Goal: Task Accomplishment & Management: Manage account settings

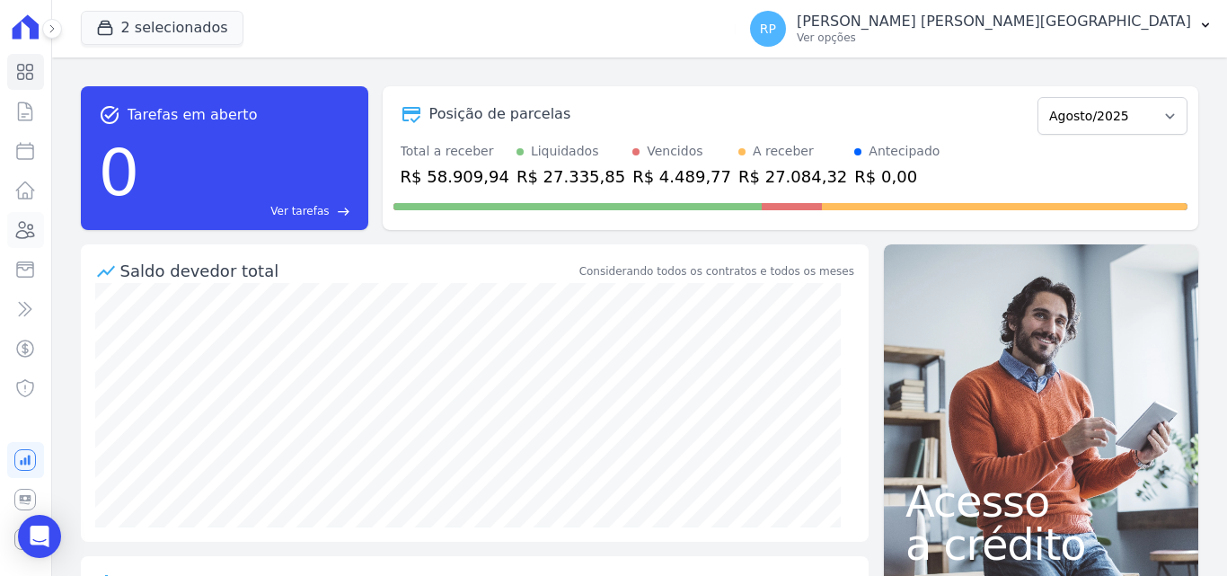
click at [23, 226] on icon at bounding box center [25, 230] width 22 height 22
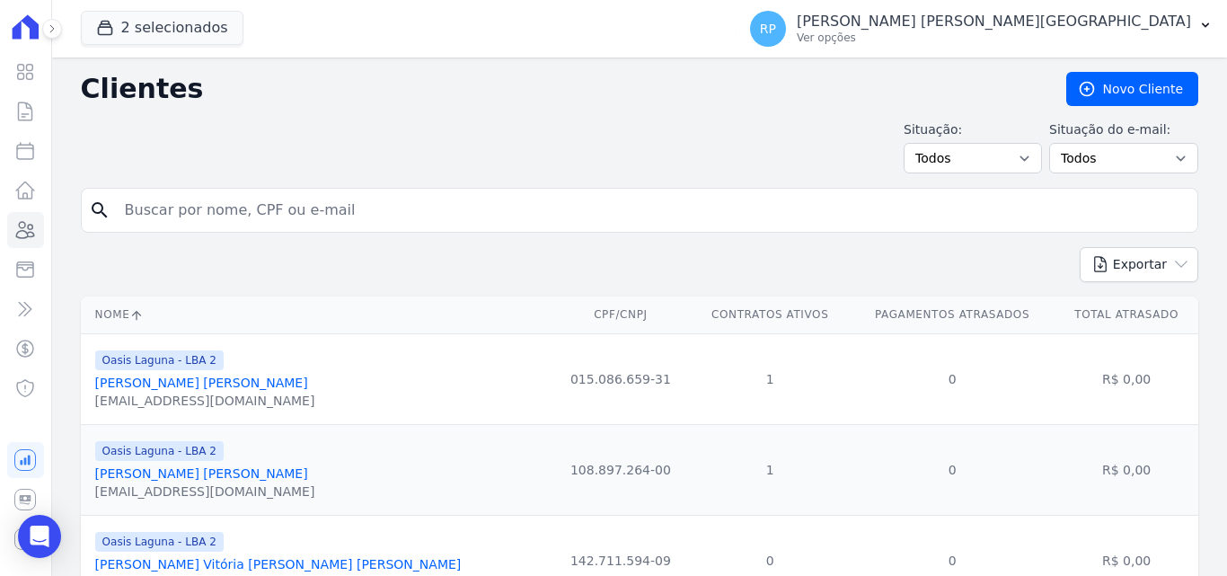
click at [243, 215] on input "search" at bounding box center [652, 210] width 1076 height 36
click at [213, 214] on input "search" at bounding box center [652, 210] width 1076 height 36
type input "WALESKA"
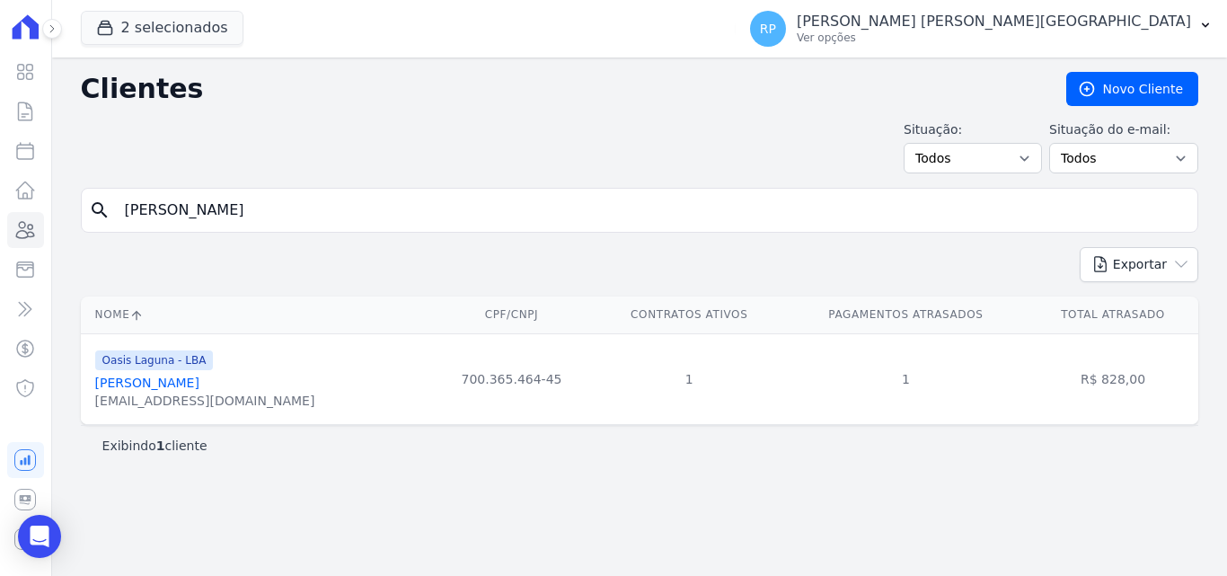
click at [122, 383] on link "Waleska Costa" at bounding box center [147, 382] width 104 height 14
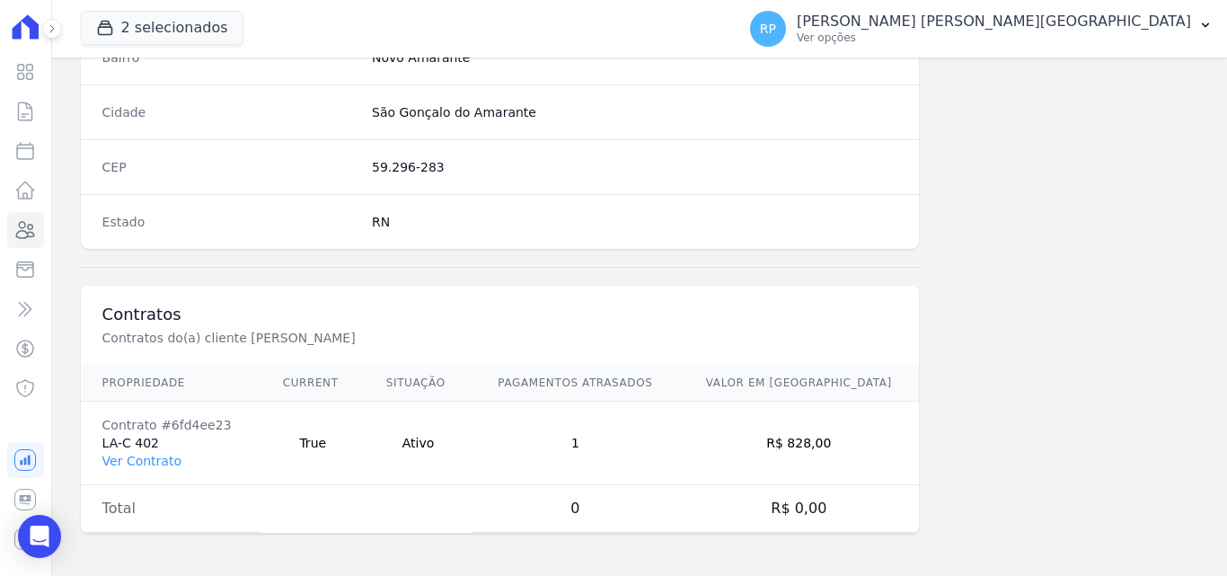
scroll to position [1105, 0]
click at [147, 462] on link "Ver Contrato" at bounding box center [141, 460] width 79 height 14
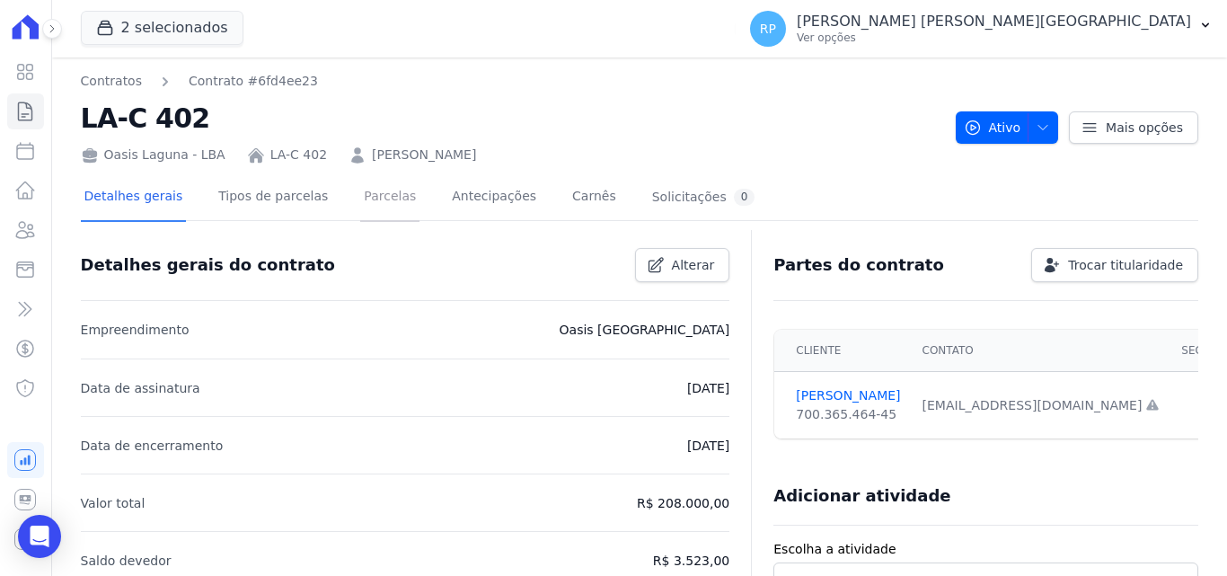
click at [360, 200] on link "Parcelas" at bounding box center [389, 198] width 59 height 48
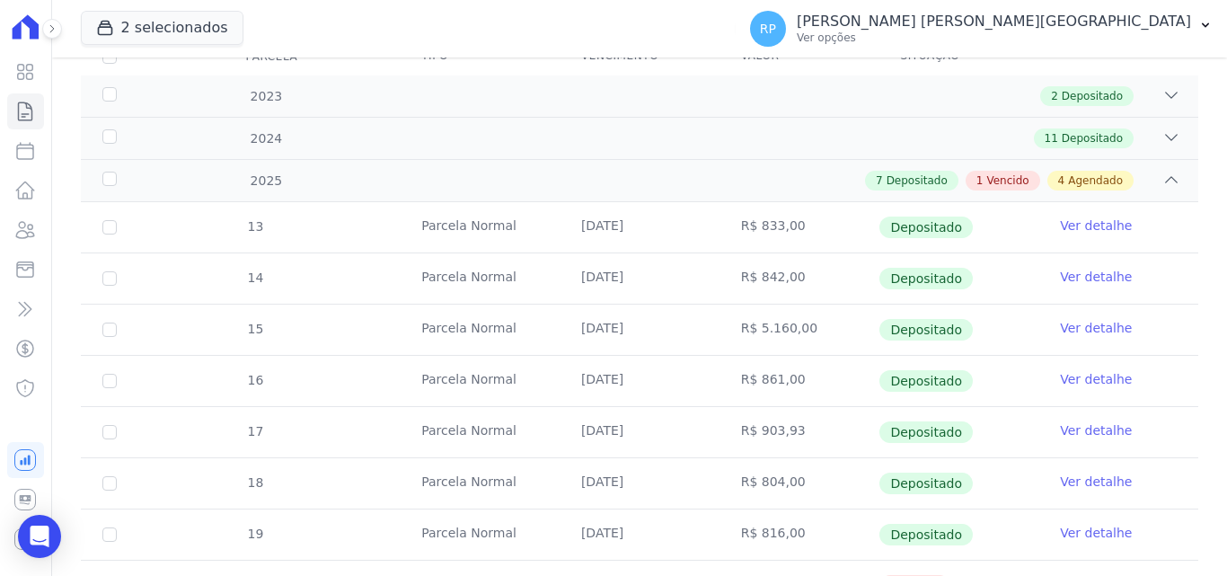
scroll to position [269, 0]
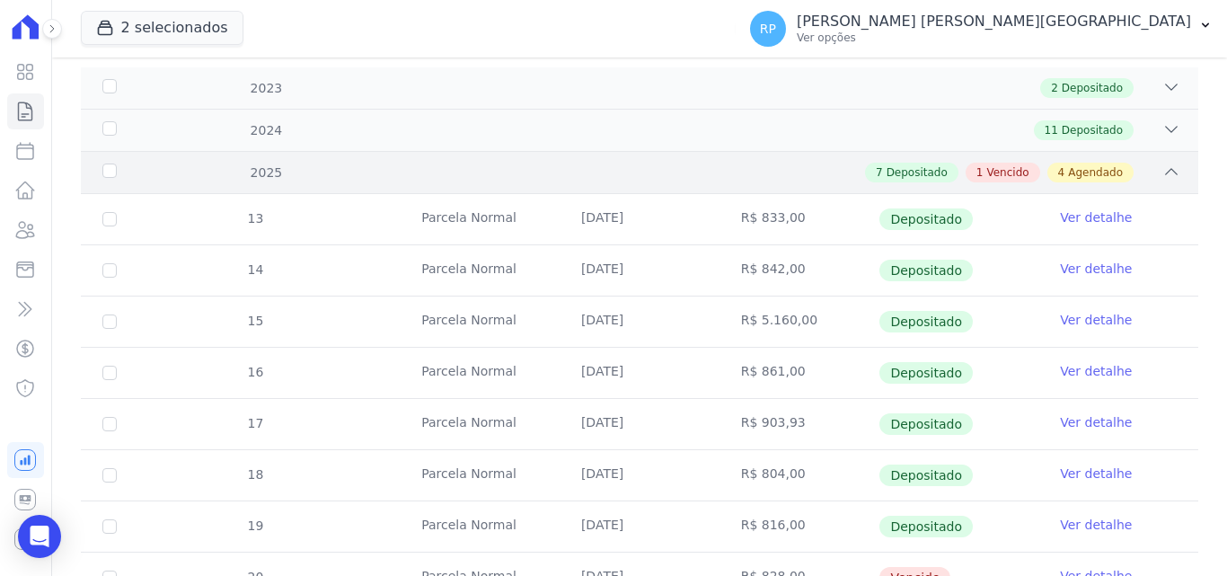
click at [1127, 172] on div "7 Depositado 1 Vencido 4 Agendado" at bounding box center [693, 173] width 973 height 20
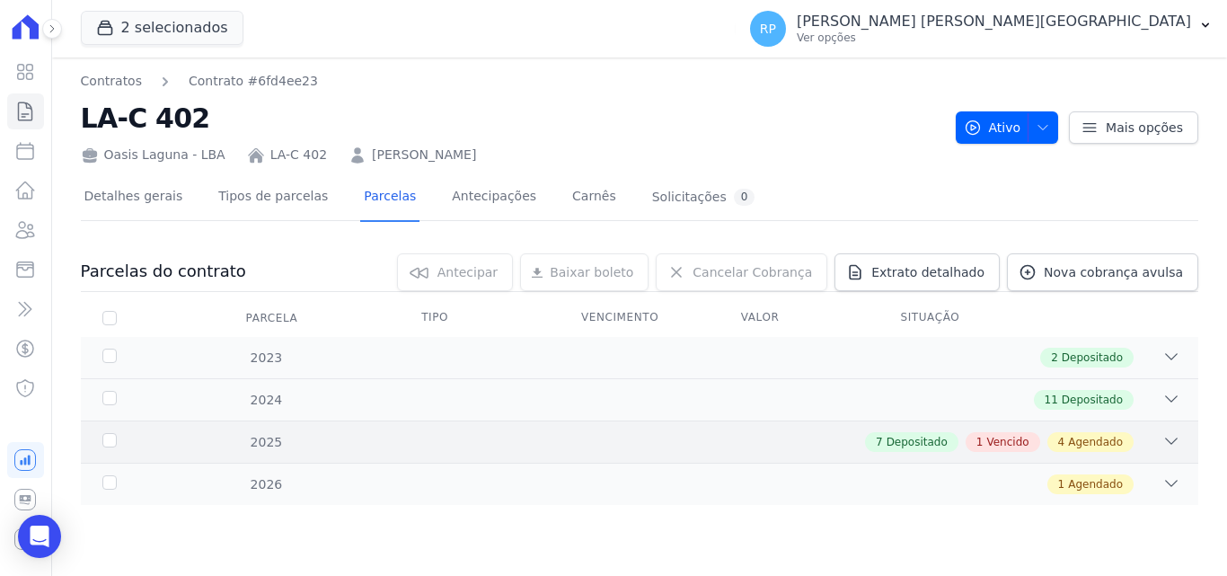
click at [1174, 440] on icon at bounding box center [1171, 441] width 18 height 18
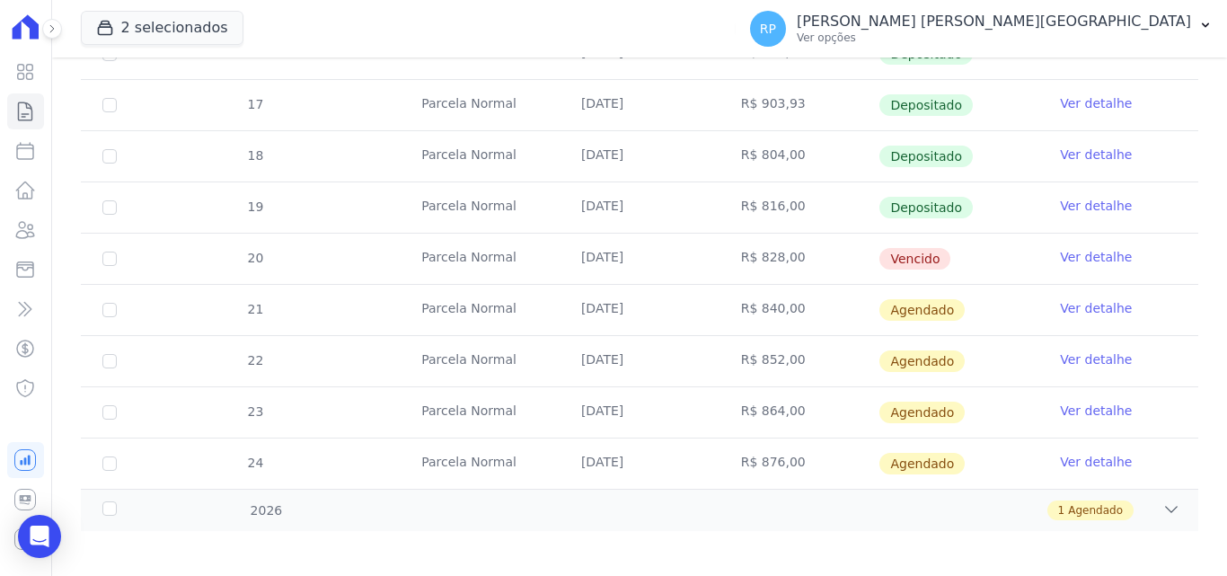
scroll to position [597, 0]
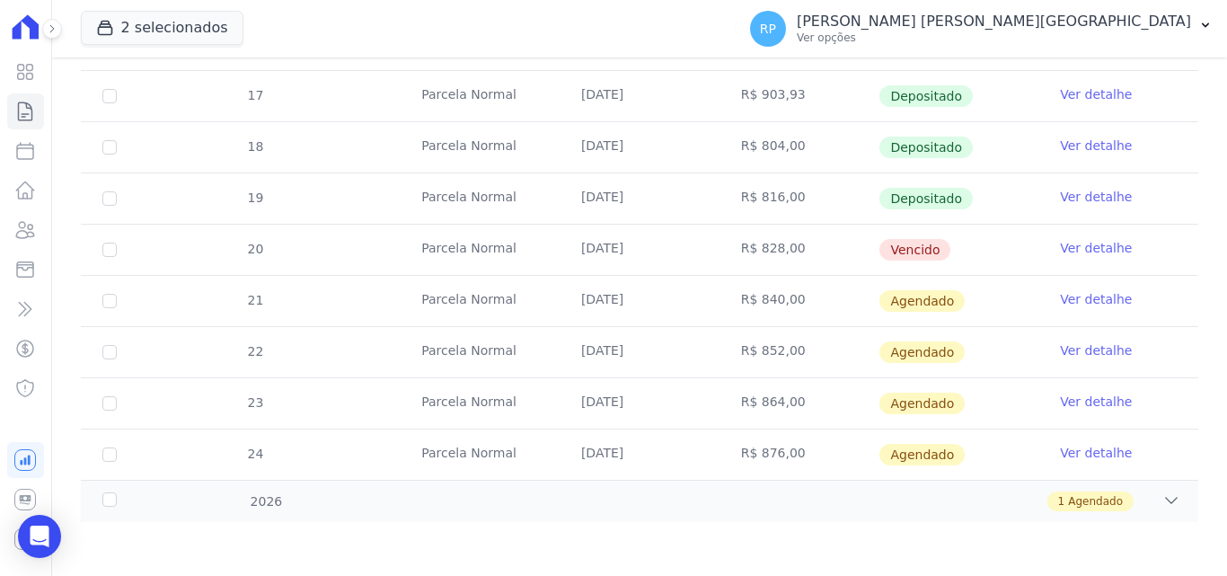
click at [1086, 245] on link "Ver detalhe" at bounding box center [1096, 248] width 72 height 18
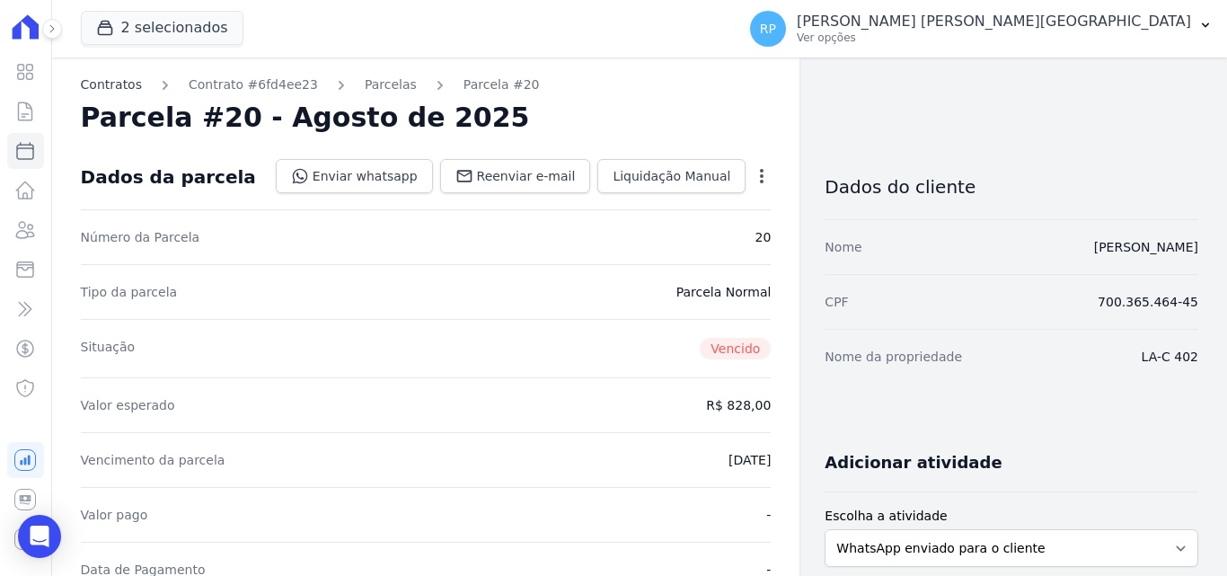
click at [119, 79] on link "Contratos" at bounding box center [111, 84] width 61 height 19
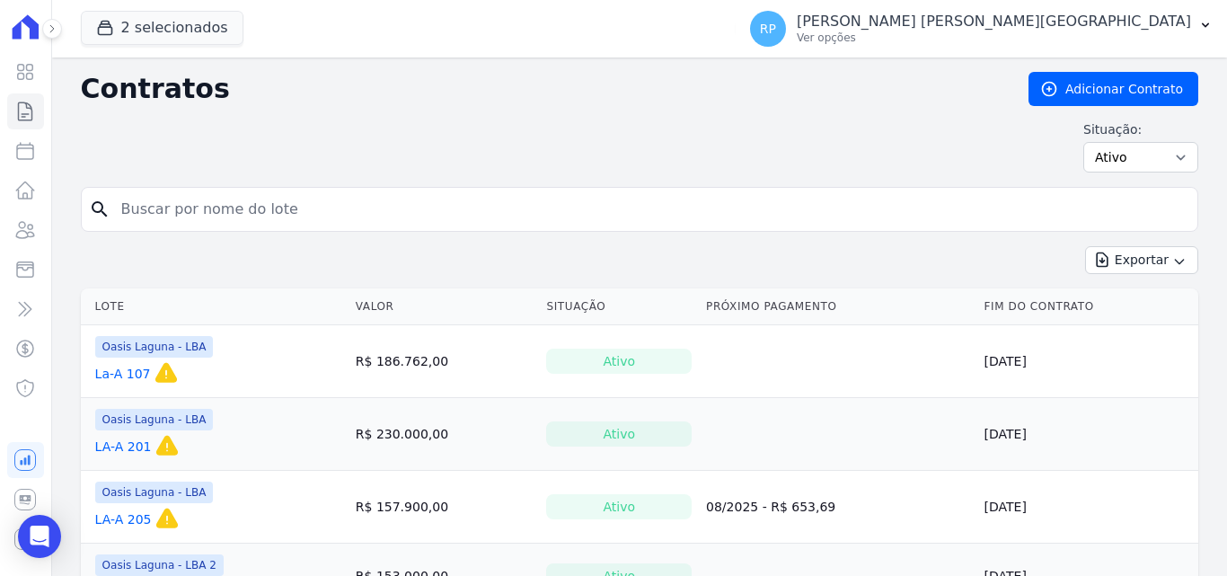
click at [271, 209] on input "search" at bounding box center [650, 209] width 1080 height 36
type input "WALESKA"
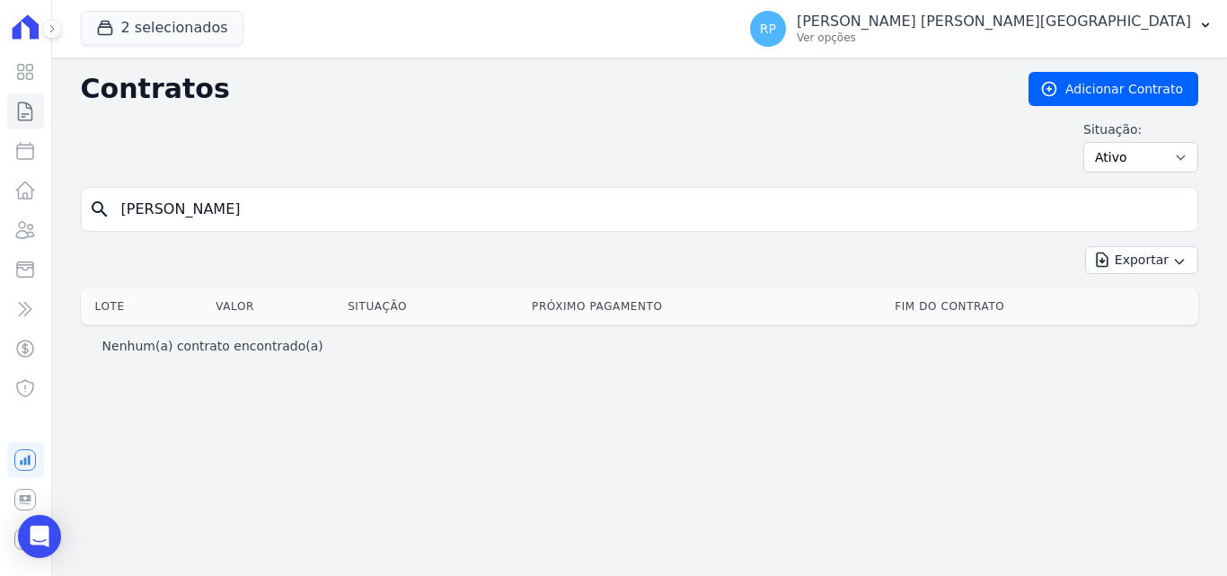
click at [208, 212] on input "WALESKA" at bounding box center [650, 209] width 1080 height 36
click at [20, 235] on icon at bounding box center [25, 230] width 22 height 22
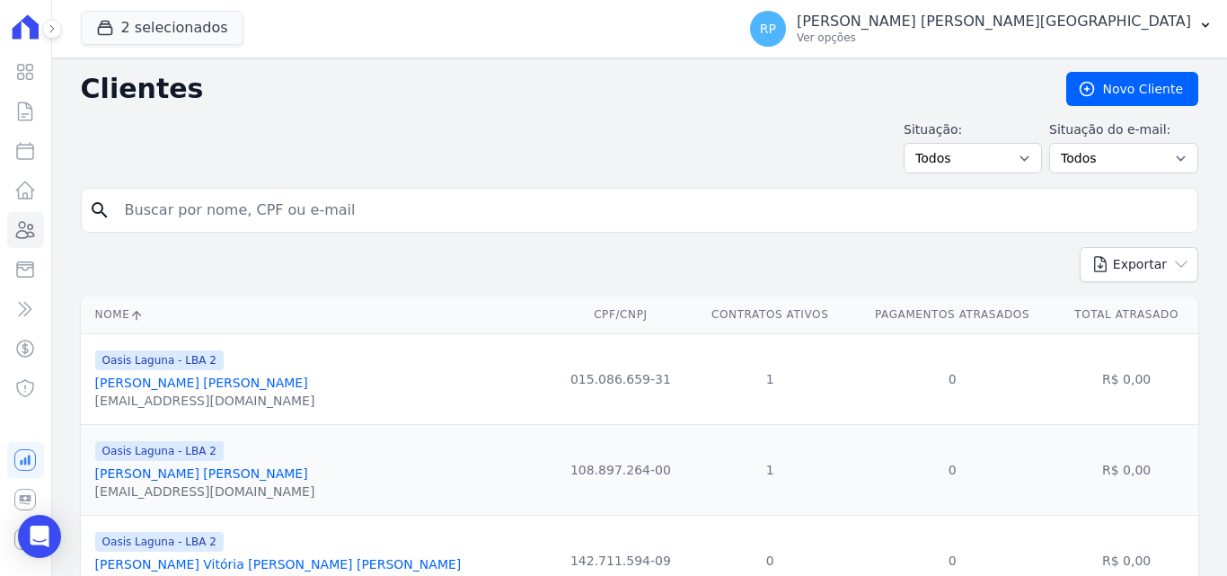
click at [225, 209] on input "search" at bounding box center [652, 210] width 1076 height 36
type input "WALESKA"
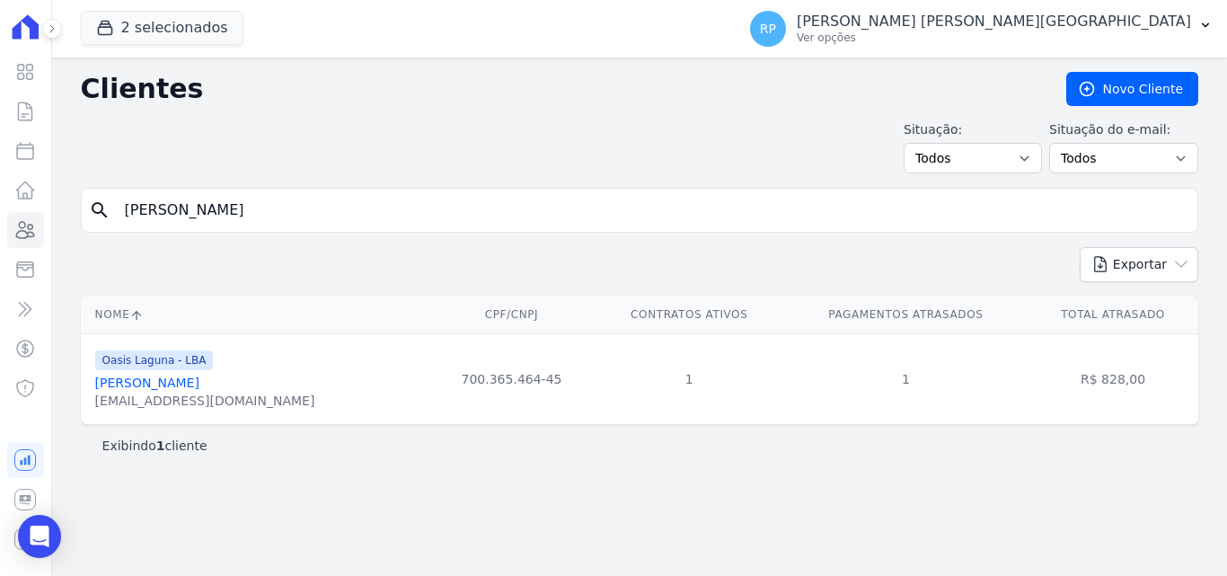
click at [115, 381] on link "Waleska Costa" at bounding box center [147, 382] width 104 height 14
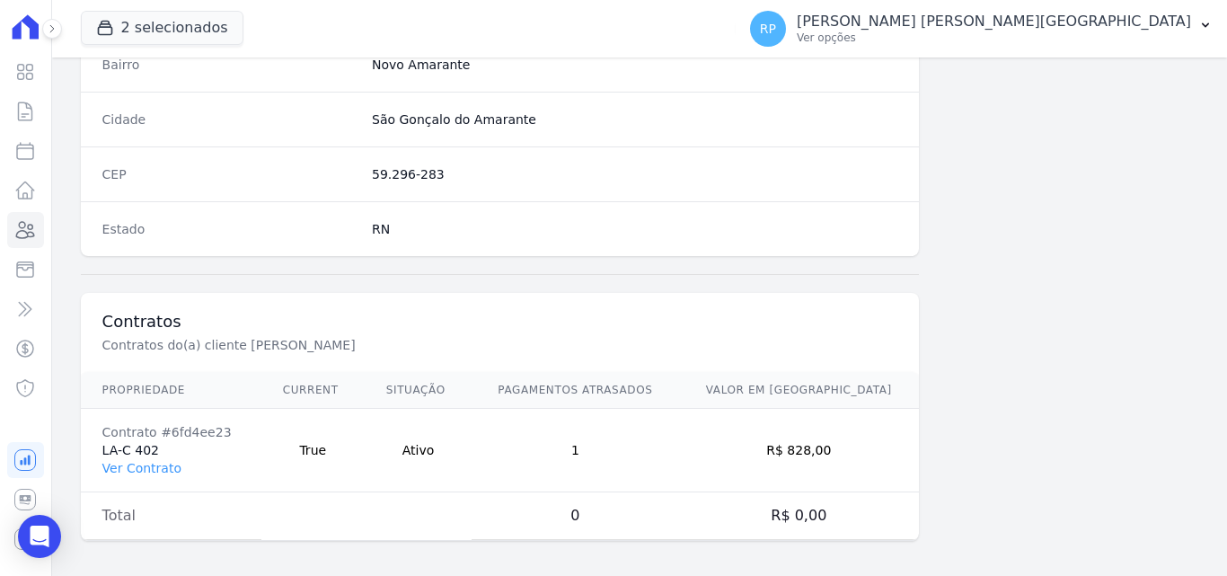
scroll to position [1105, 0]
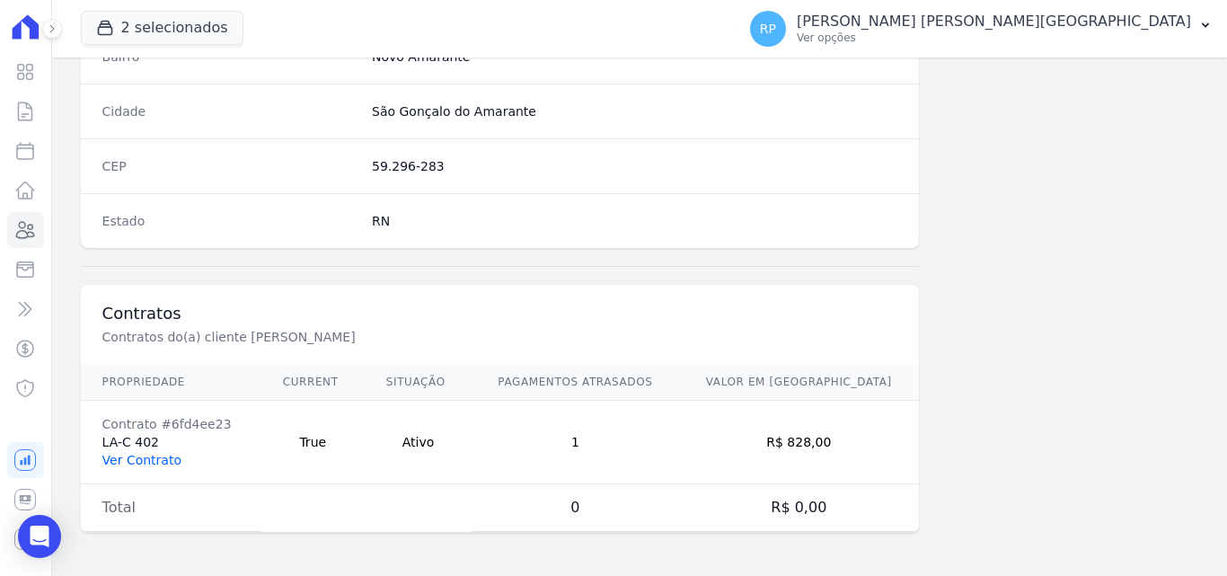
click at [115, 463] on link "Ver Contrato" at bounding box center [141, 460] width 79 height 14
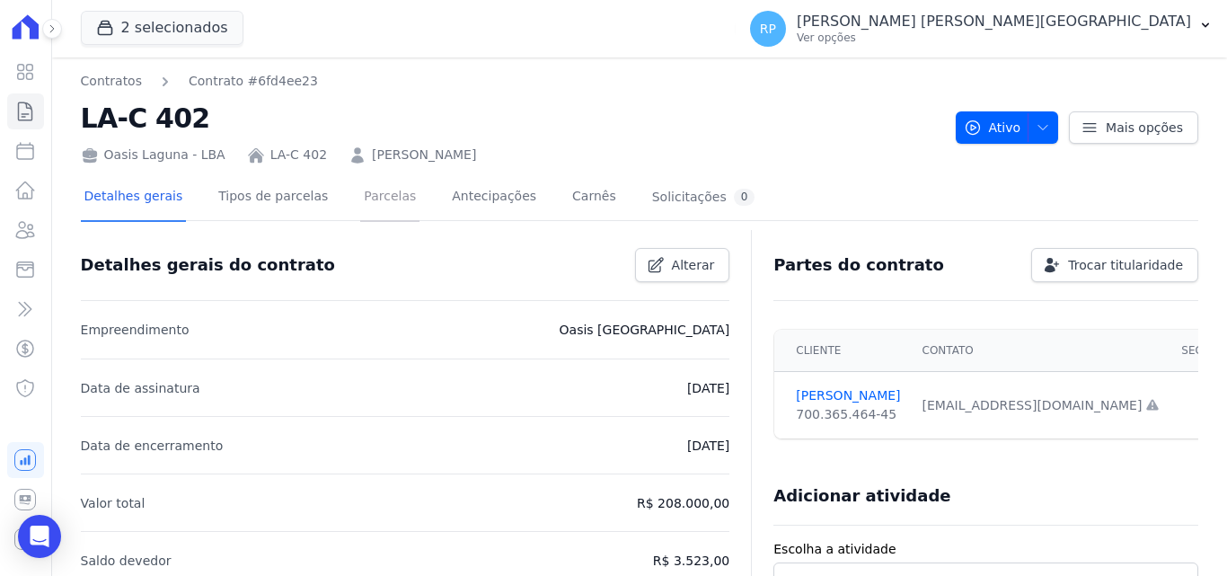
click at [360, 192] on link "Parcelas" at bounding box center [389, 198] width 59 height 48
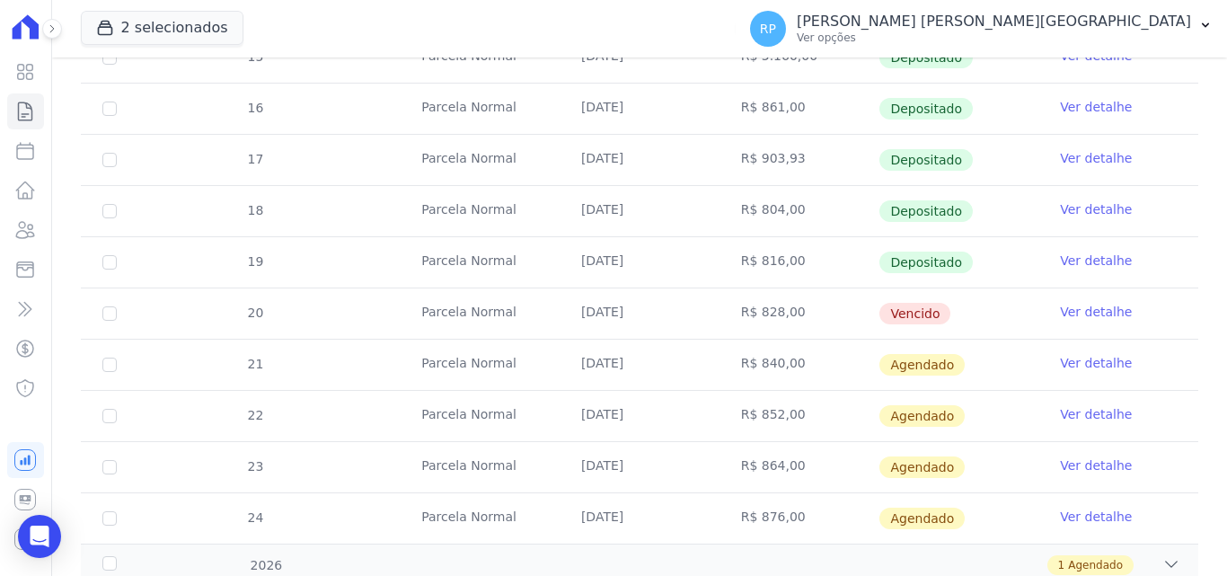
scroll to position [539, 0]
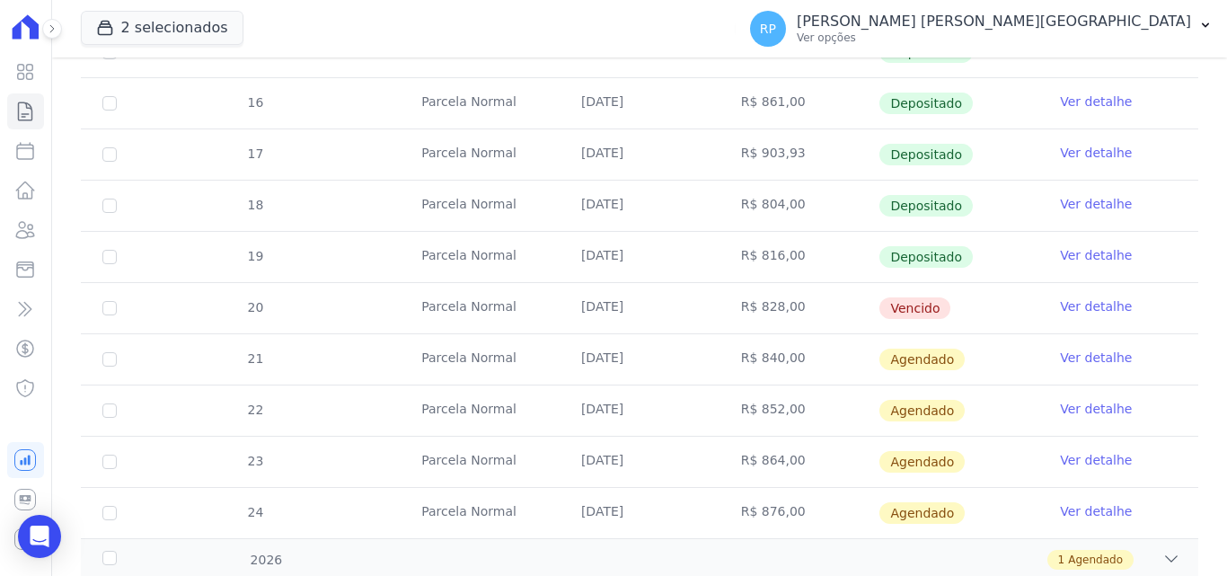
click at [1060, 305] on link "Ver detalhe" at bounding box center [1096, 306] width 72 height 18
